Goal: Information Seeking & Learning: Learn about a topic

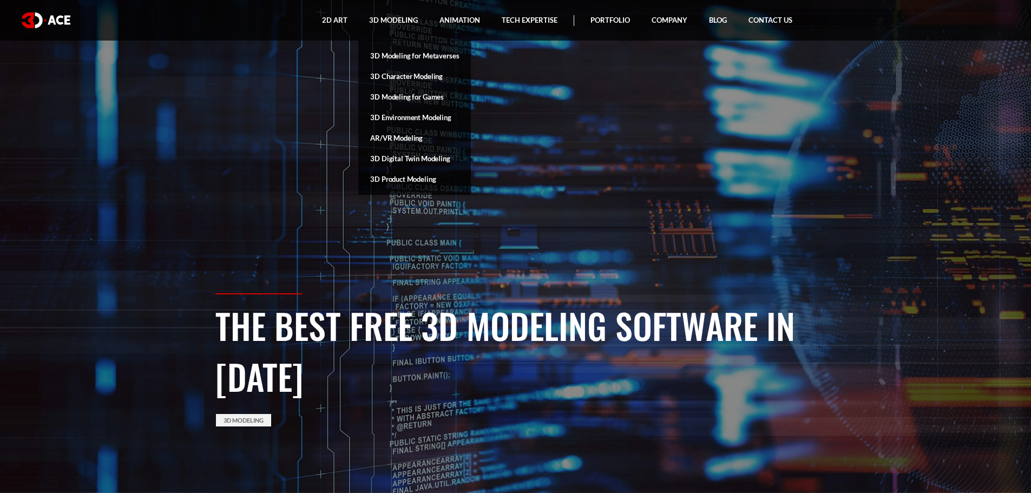
click at [425, 182] on link "3D Product Modeling" at bounding box center [414, 179] width 113 height 21
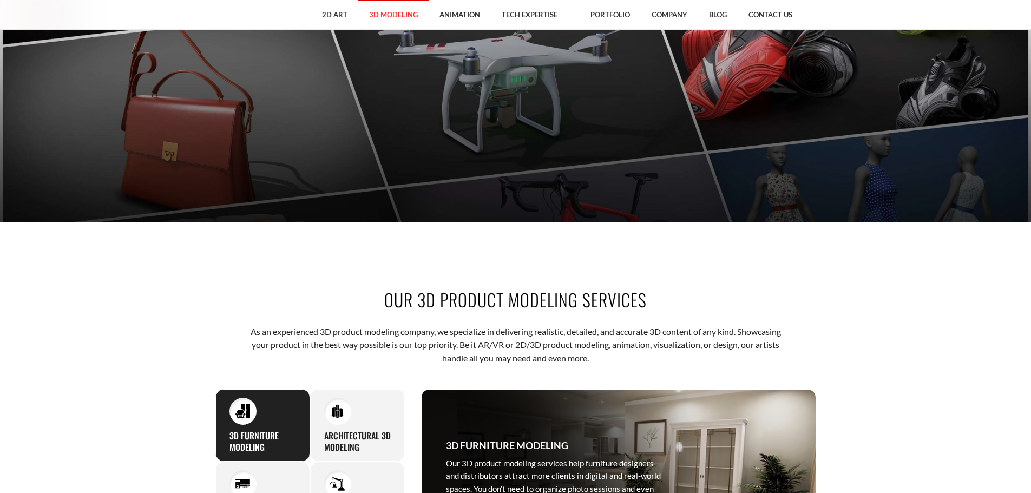
scroll to position [487, 0]
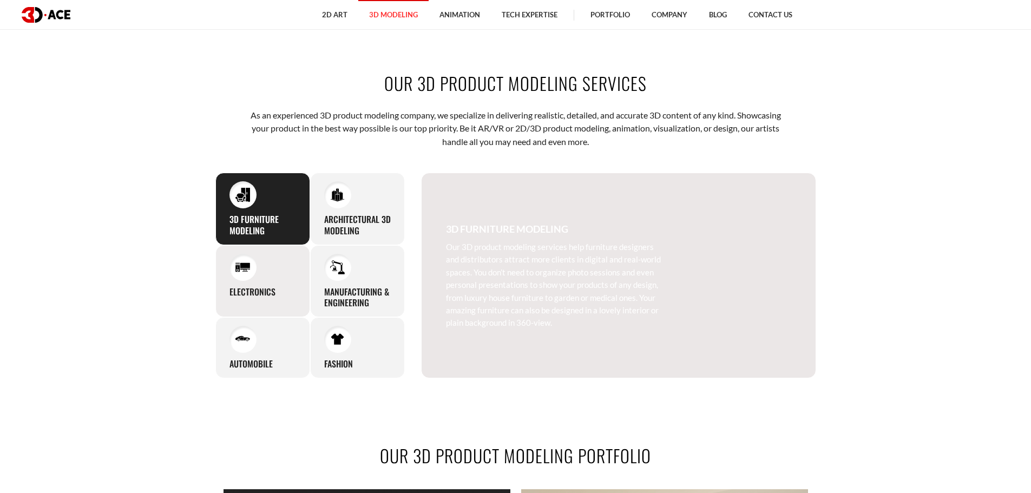
click at [265, 279] on div "Electronics Instead of organizing complex and time-consuming photo sessions, el…" at bounding box center [262, 281] width 95 height 73
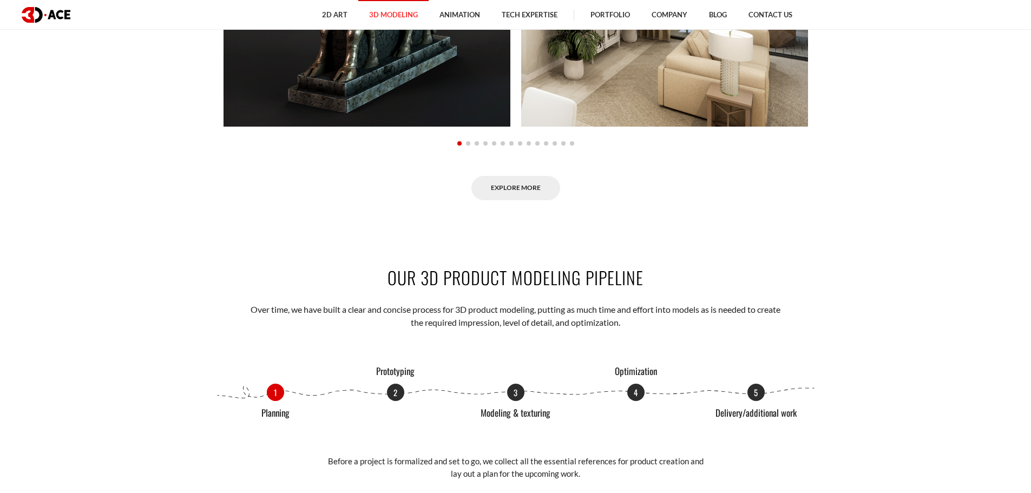
scroll to position [1353, 0]
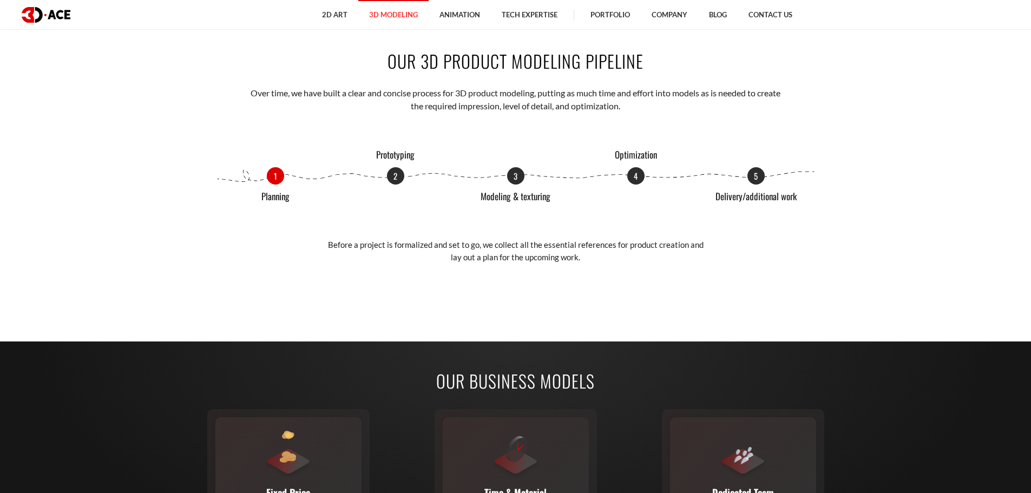
click at [407, 177] on div "1 Planning 2 Prototyping 3 Modeling & texturing 4 Optimization 5 Delivery/addit…" at bounding box center [515, 175] width 601 height 17
click at [399, 177] on p "2" at bounding box center [395, 174] width 17 height 17
click at [511, 178] on p "3" at bounding box center [515, 174] width 17 height 17
click at [493, 246] on p "Our product model designer fires up their software and crafts your products acc…" at bounding box center [515, 258] width 379 height 38
click at [504, 275] on p "Our product model designer fires up their software and crafts your products acc…" at bounding box center [515, 258] width 379 height 38
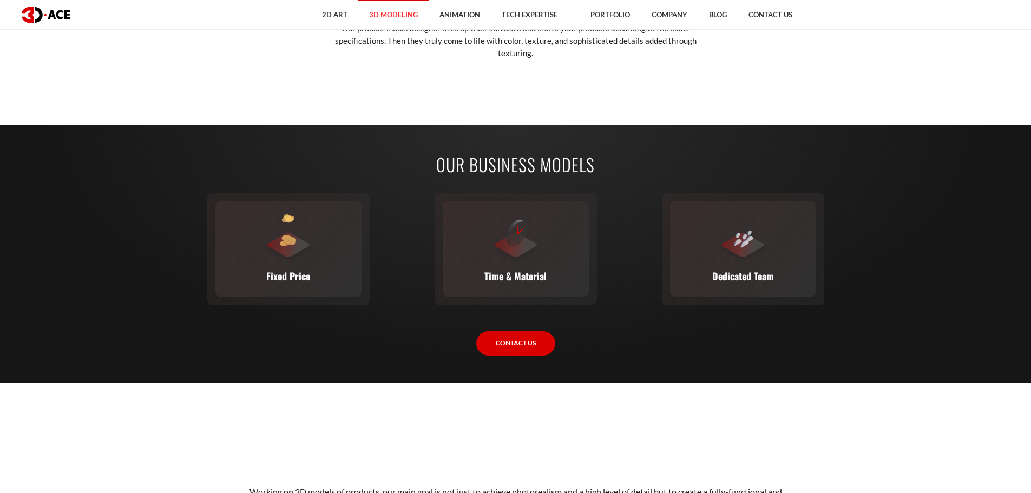
scroll to position [1623, 0]
